Goal: Information Seeking & Learning: Find specific fact

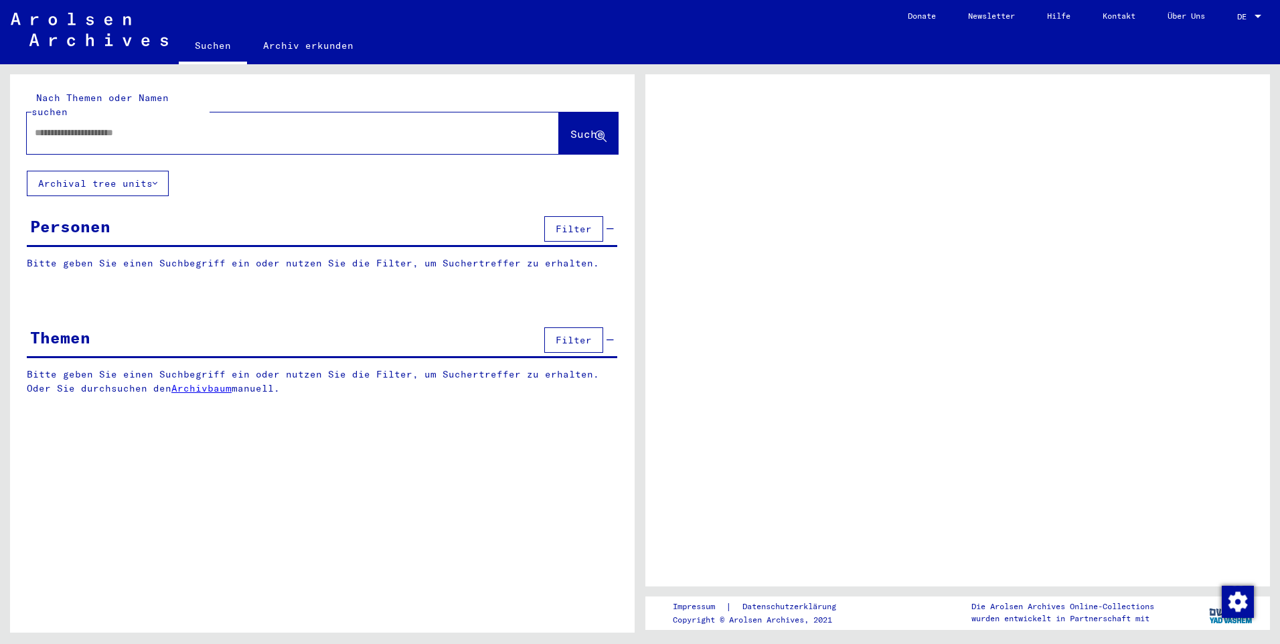
click at [48, 126] on input "text" at bounding box center [281, 133] width 492 height 14
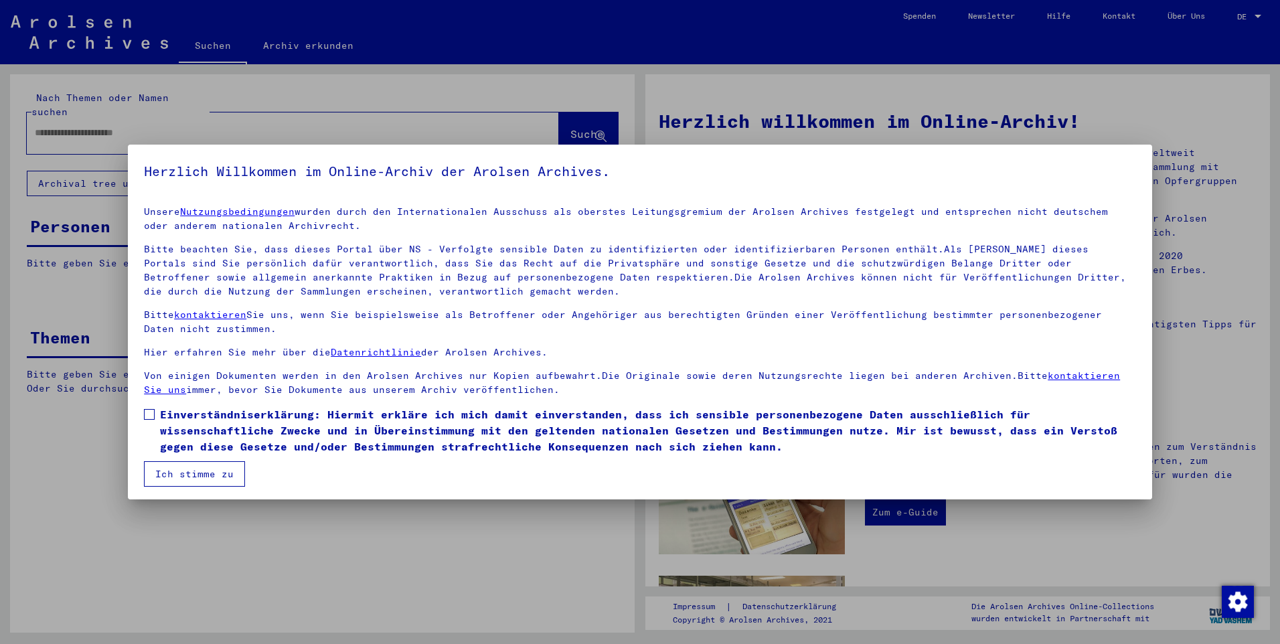
click at [143, 411] on mat-dialog-content "Unsere Nutzungsbedingungen wurden durch den Internationalen Ausschuss als obers…" at bounding box center [640, 340] width 1024 height 291
click at [148, 411] on span at bounding box center [149, 414] width 11 height 11
click at [187, 475] on button "Ich stimme zu" at bounding box center [194, 473] width 101 height 25
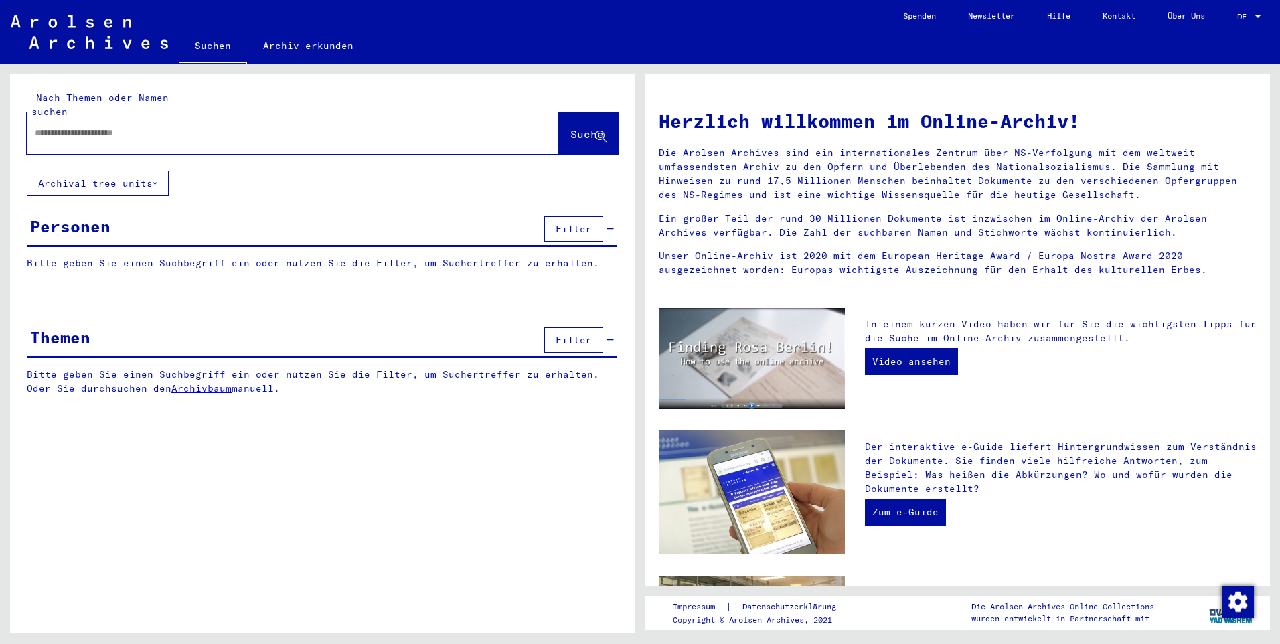
click at [46, 126] on input "text" at bounding box center [277, 133] width 484 height 14
type input "**********"
click at [565, 112] on button "Suche" at bounding box center [588, 132] width 59 height 41
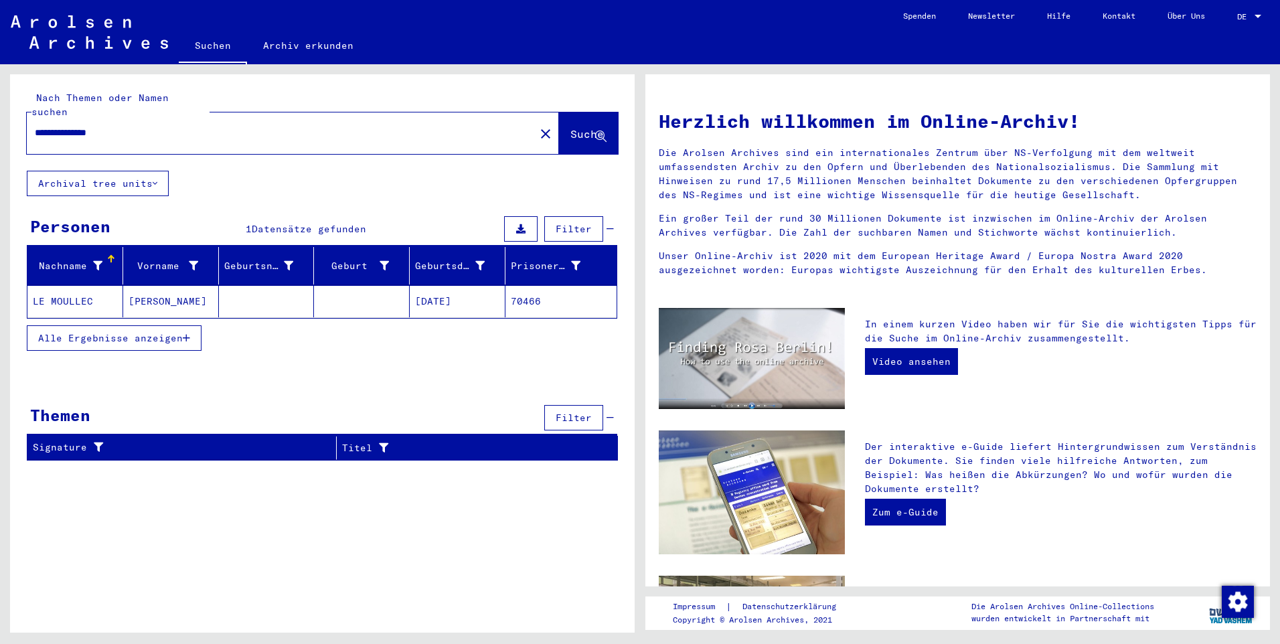
click at [139, 332] on span "Alle Ergebnisse anzeigen" at bounding box center [110, 338] width 145 height 12
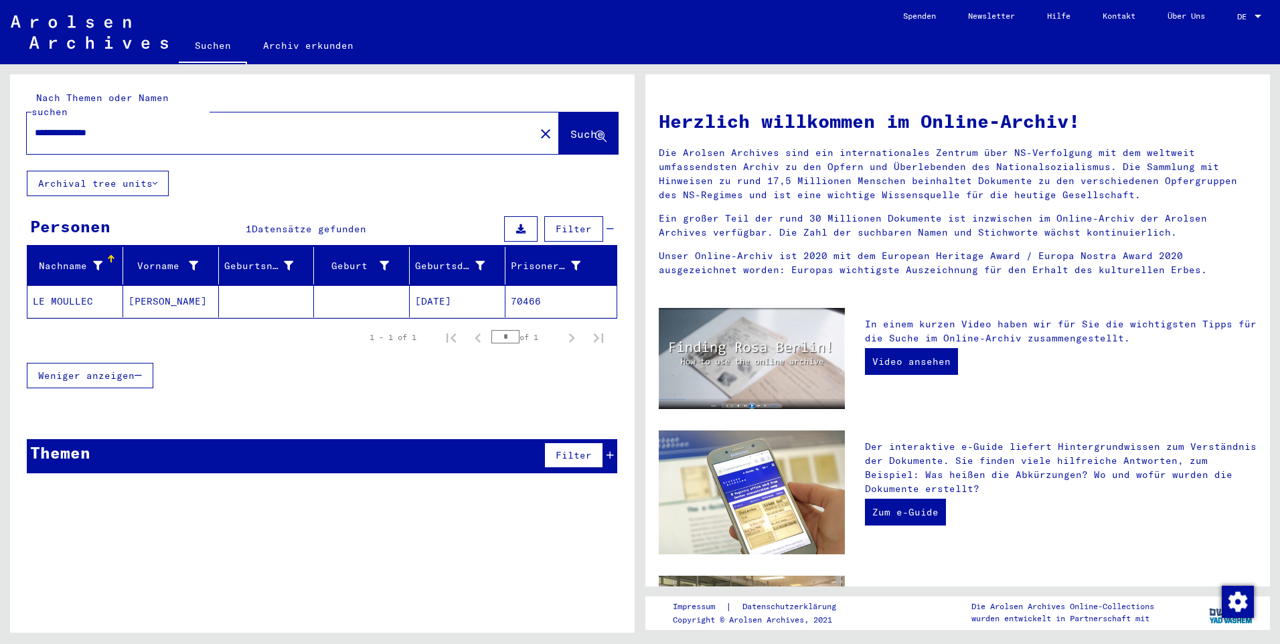
click at [432, 285] on mat-cell "[DATE]" at bounding box center [458, 301] width 96 height 32
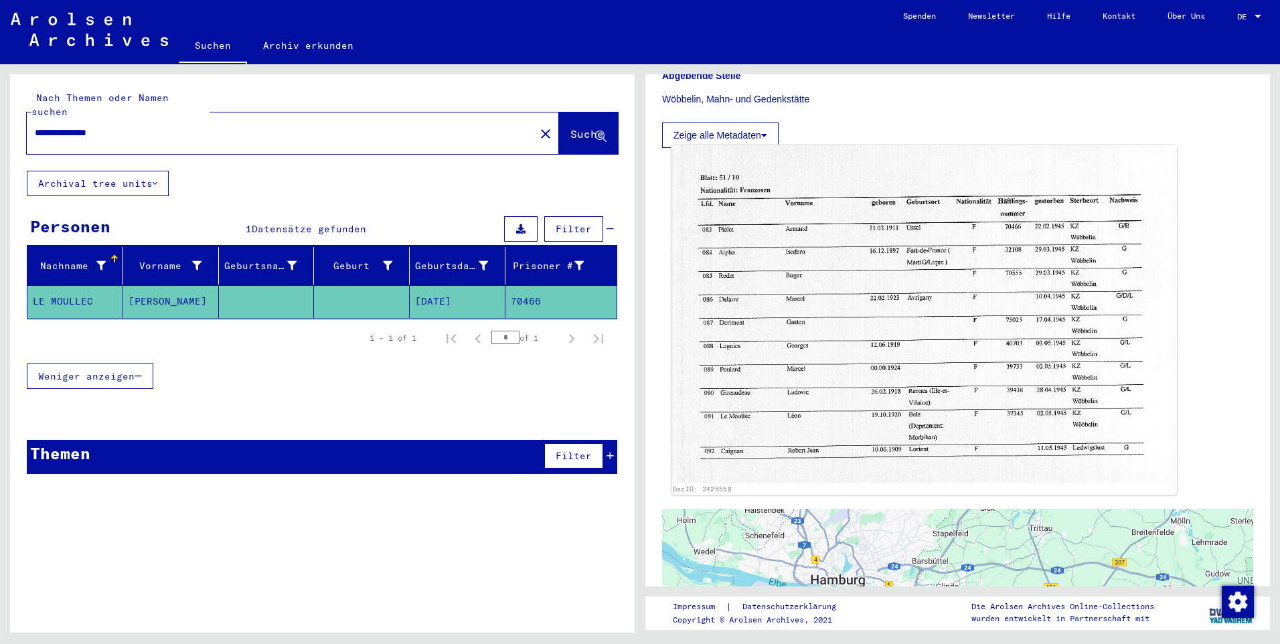
scroll to position [736, 0]
